Goal: Task Accomplishment & Management: Manage account settings

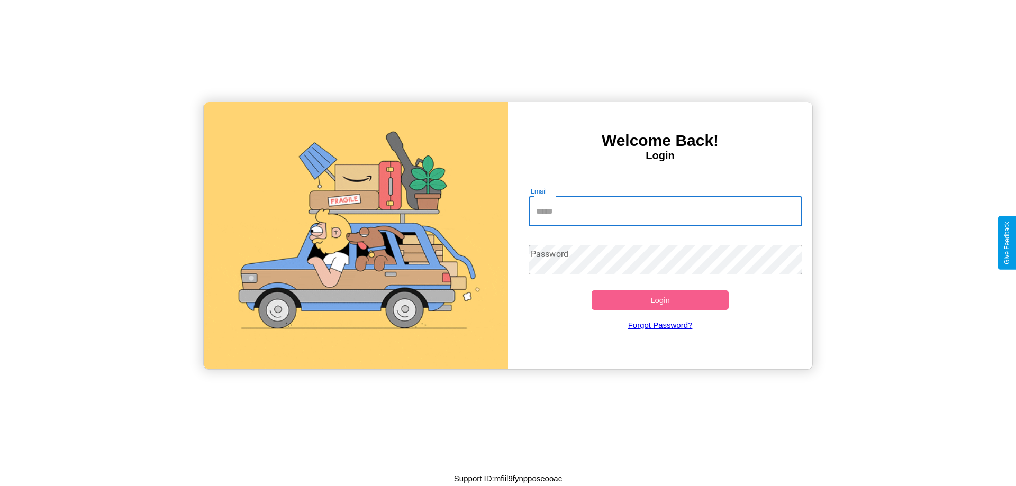
click at [665, 211] on input "Email" at bounding box center [666, 212] width 274 height 30
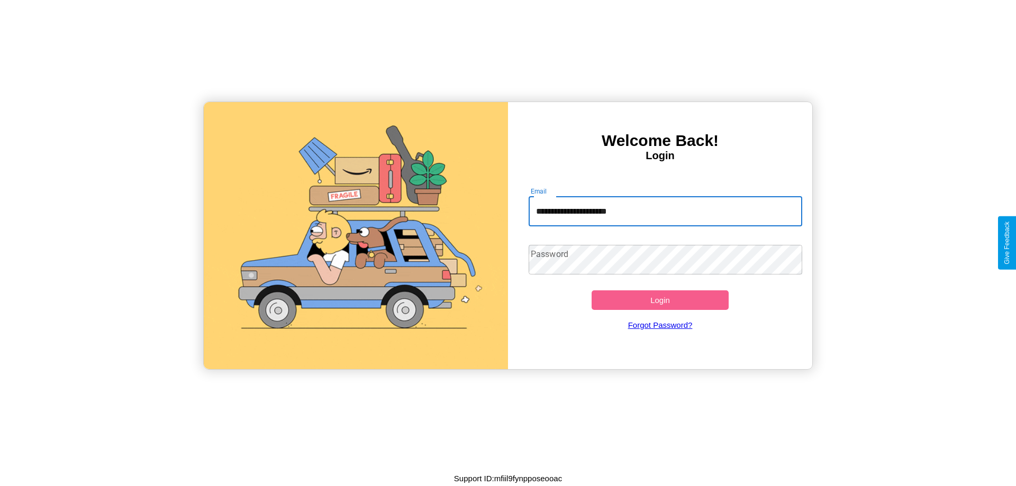
type input "**********"
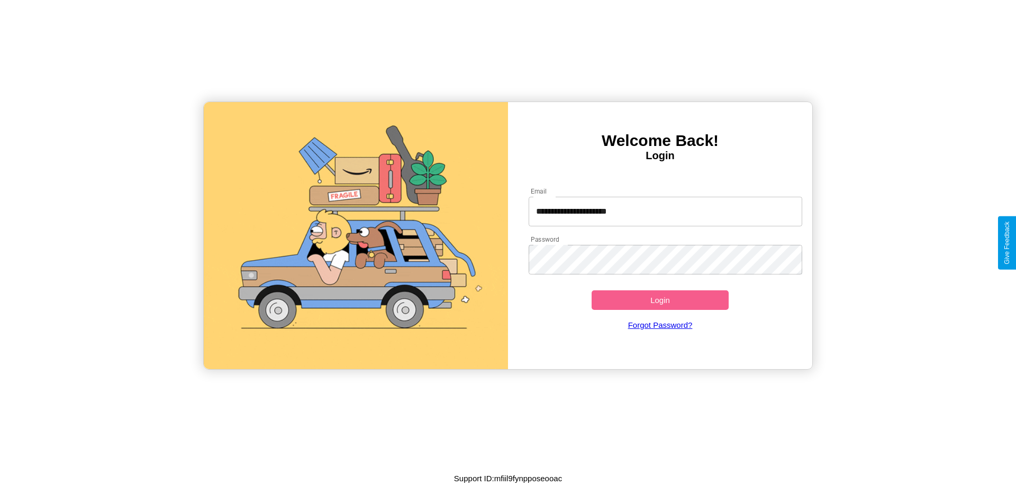
click at [660, 300] on button "Login" at bounding box center [660, 300] width 137 height 20
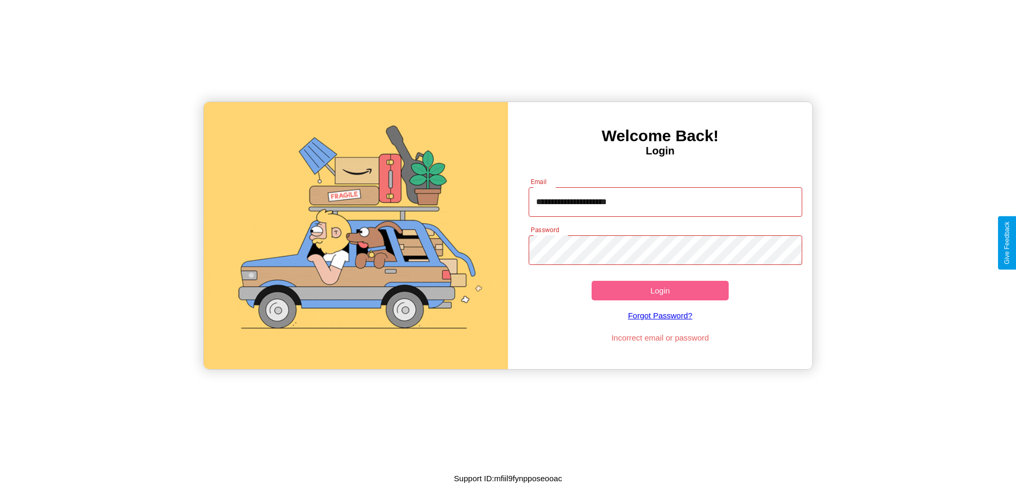
click at [660, 290] on button "Login" at bounding box center [660, 291] width 137 height 20
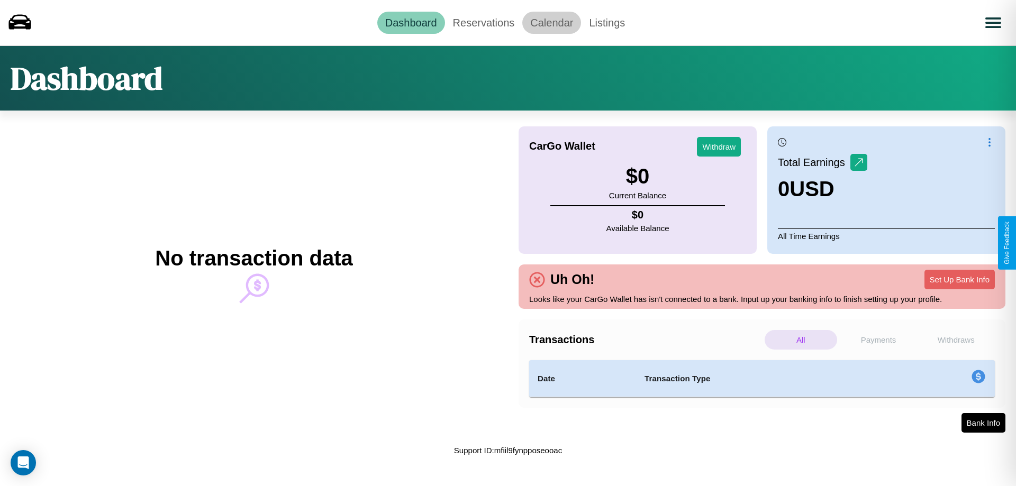
click at [551, 22] on link "Calendar" at bounding box center [551, 23] width 59 height 22
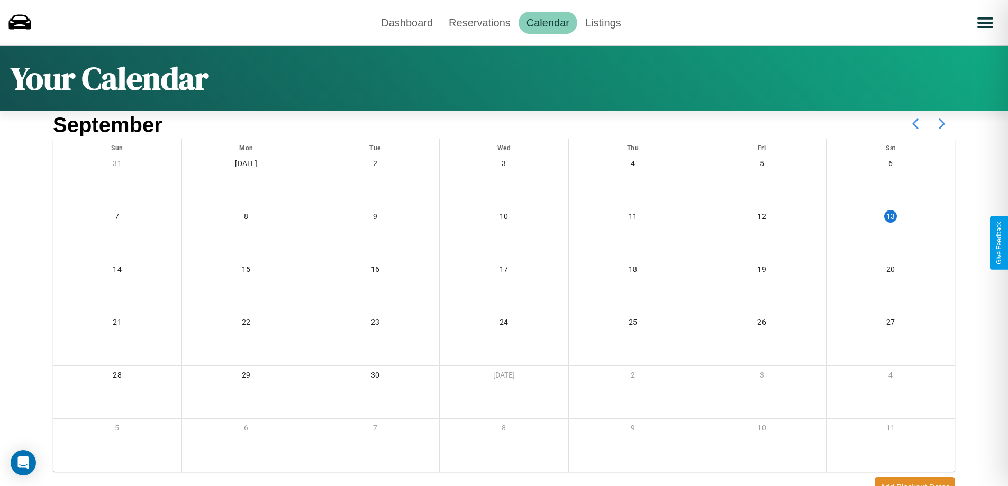
click at [942, 124] on icon at bounding box center [942, 124] width 26 height 26
click at [407, 22] on link "Dashboard" at bounding box center [407, 23] width 68 height 22
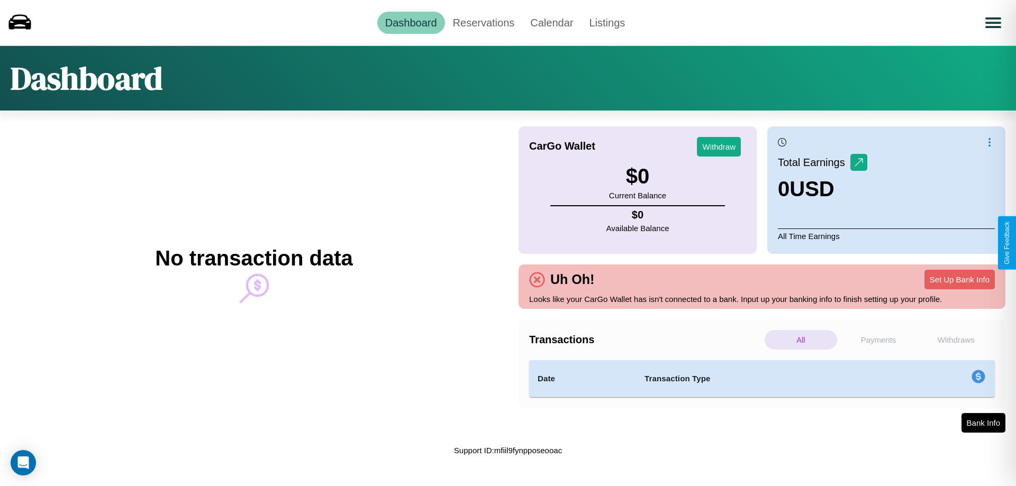
click at [956, 340] on p "Withdraws" at bounding box center [956, 340] width 72 height 20
click at [878, 340] on p "Payments" at bounding box center [878, 340] width 72 height 20
click at [483, 22] on link "Reservations" at bounding box center [484, 23] width 78 height 22
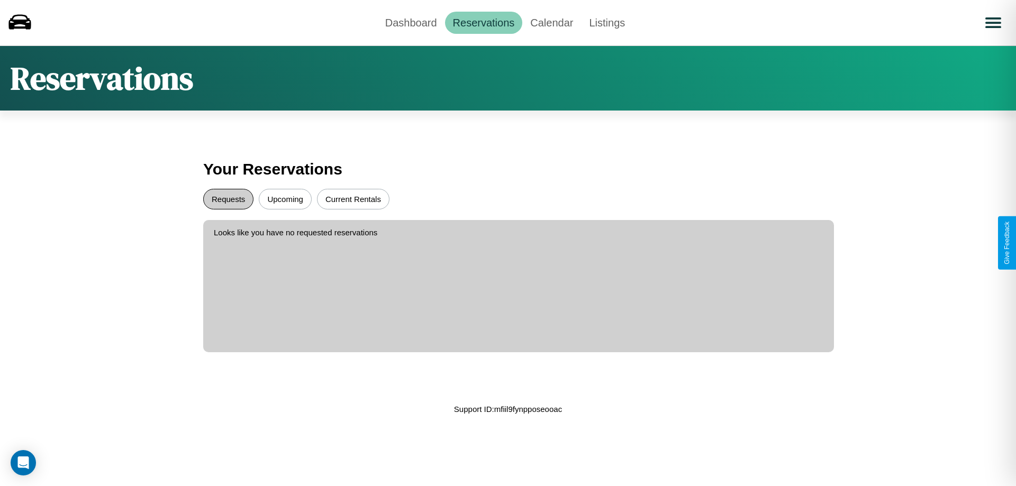
click at [228, 199] on button "Requests" at bounding box center [228, 199] width 50 height 21
click at [285, 199] on button "Upcoming" at bounding box center [285, 199] width 53 height 21
